Goal: Check status: Check status

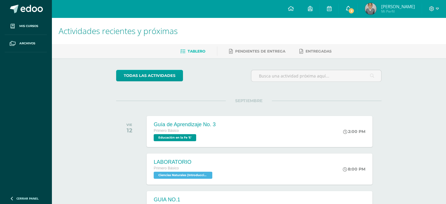
click at [357, 8] on link "2" at bounding box center [347, 9] width 19 height 18
click at [391, 10] on span "Mi Perfil" at bounding box center [398, 11] width 34 height 5
click at [387, 7] on span "[PERSON_NAME]" at bounding box center [398, 7] width 34 height 6
click at [400, 9] on span "Mi Perfil" at bounding box center [398, 11] width 34 height 5
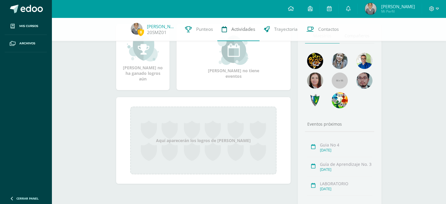
scroll to position [84, 0]
click at [201, 34] on link "Punteos" at bounding box center [198, 29] width 37 height 23
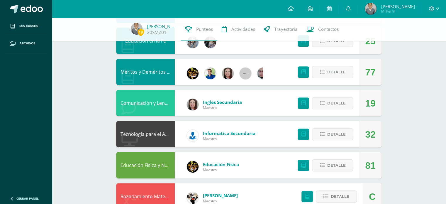
scroll to position [252, 0]
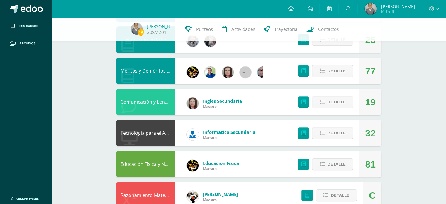
click at [383, 68] on div "Pendiente Unidad 4 Unidad 1 Unidad 2 Unidad 3 Unidad 4 La unidad aún no ha fina…" at bounding box center [248, 70] width 289 height 609
click at [369, 71] on div "77" at bounding box center [370, 71] width 11 height 26
click at [328, 67] on span "Detalle" at bounding box center [336, 70] width 18 height 11
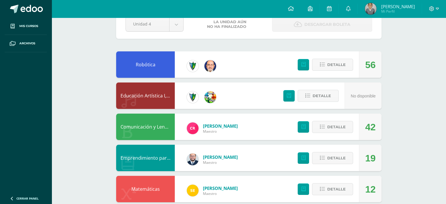
scroll to position [0, 0]
